Goal: Information Seeking & Learning: Learn about a topic

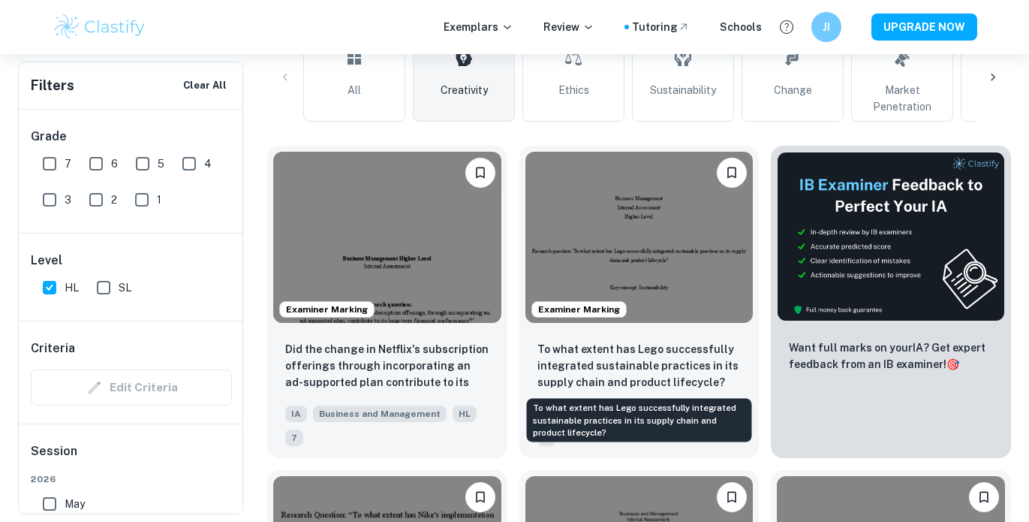
scroll to position [420, 0]
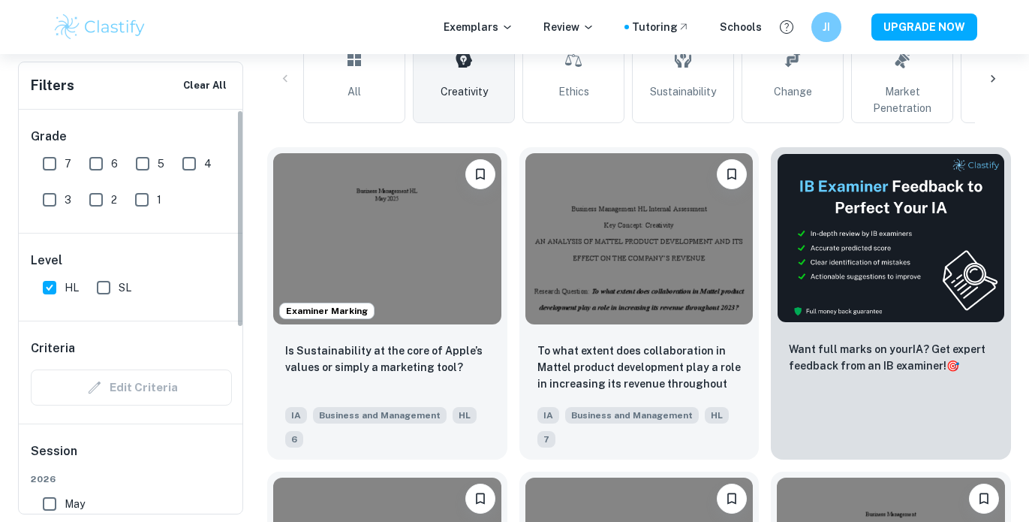
click at [94, 164] on input "6" at bounding box center [96, 164] width 30 height 30
checkbox input "true"
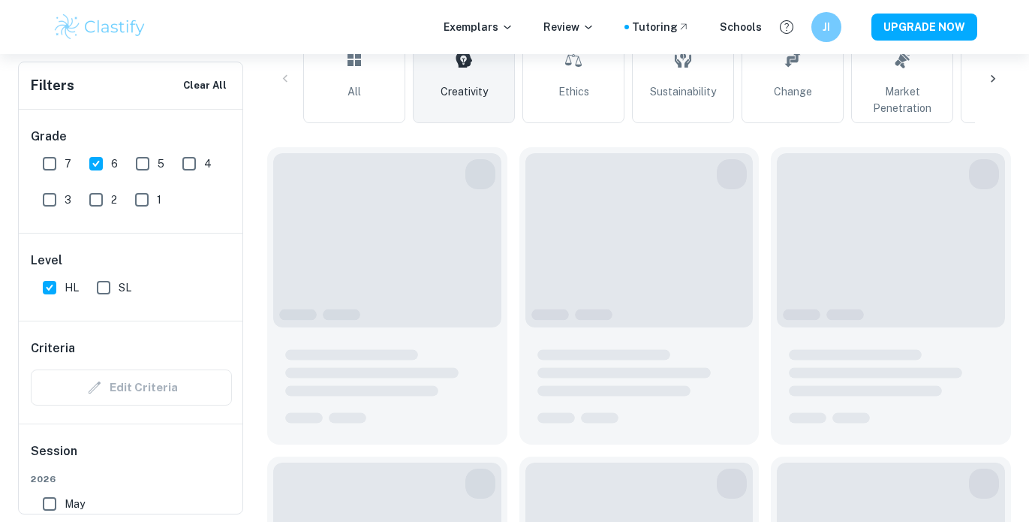
click at [51, 164] on input "7" at bounding box center [50, 164] width 30 height 30
checkbox input "true"
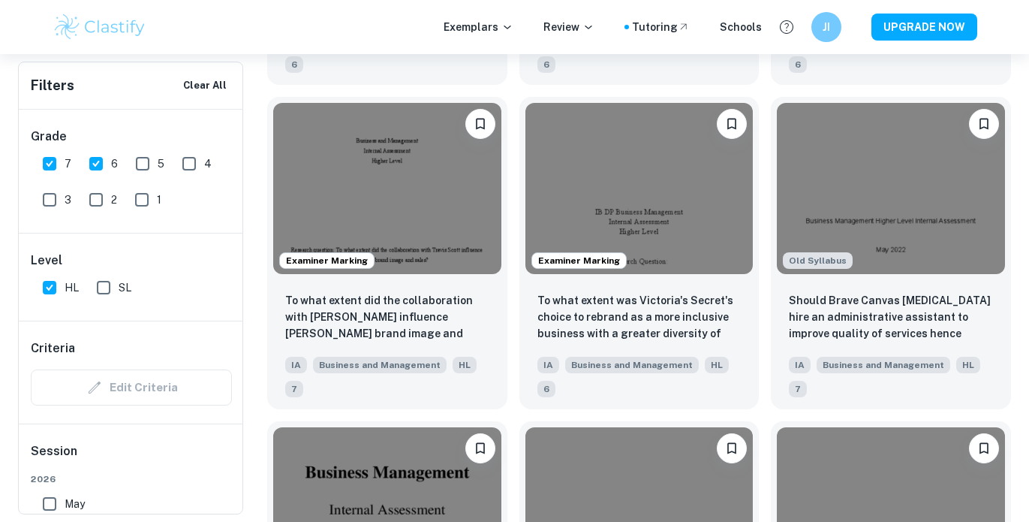
scroll to position [1765, 0]
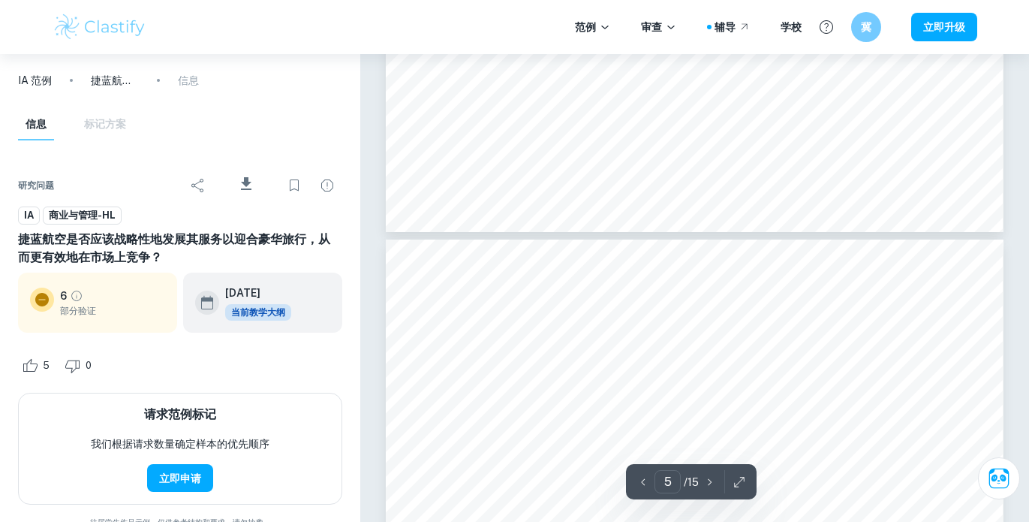
scroll to position [3425, 0]
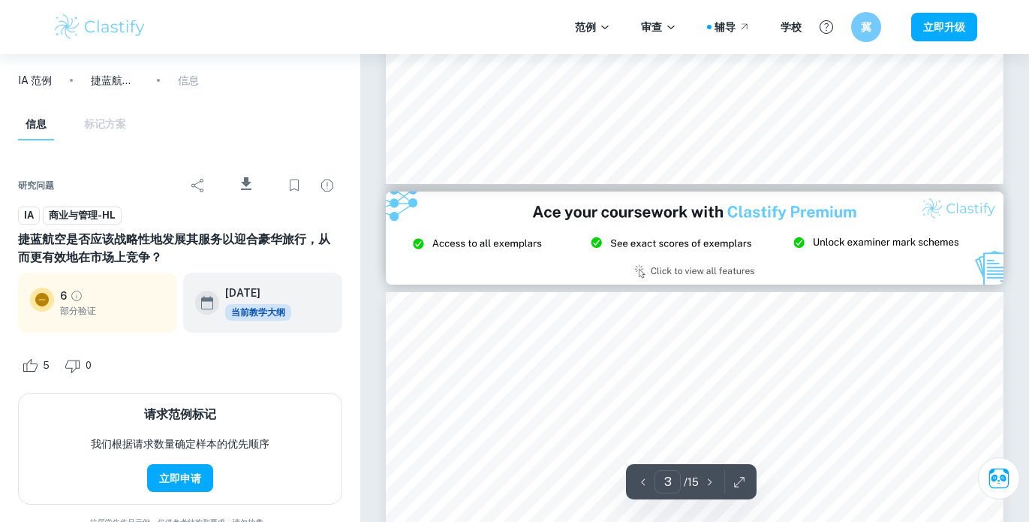
type input "2"
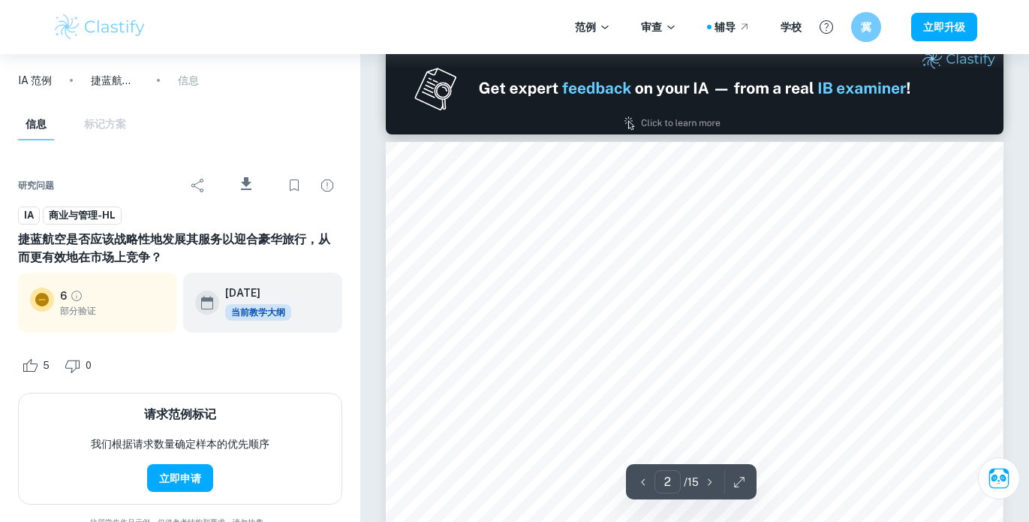
scroll to position [837, 0]
